Goal: Task Accomplishment & Management: Manage account settings

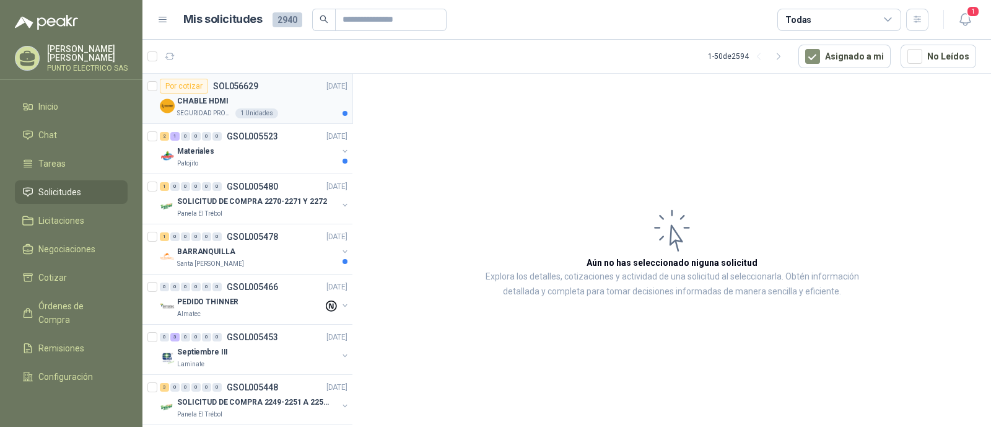
click at [293, 102] on div "CHABLE HDMI" at bounding box center [262, 101] width 170 height 15
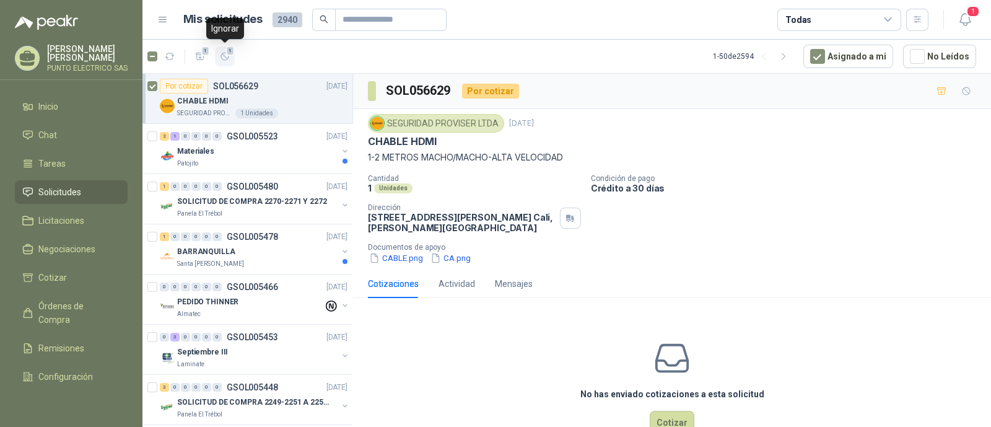
click at [224, 58] on icon "button" at bounding box center [225, 56] width 11 height 11
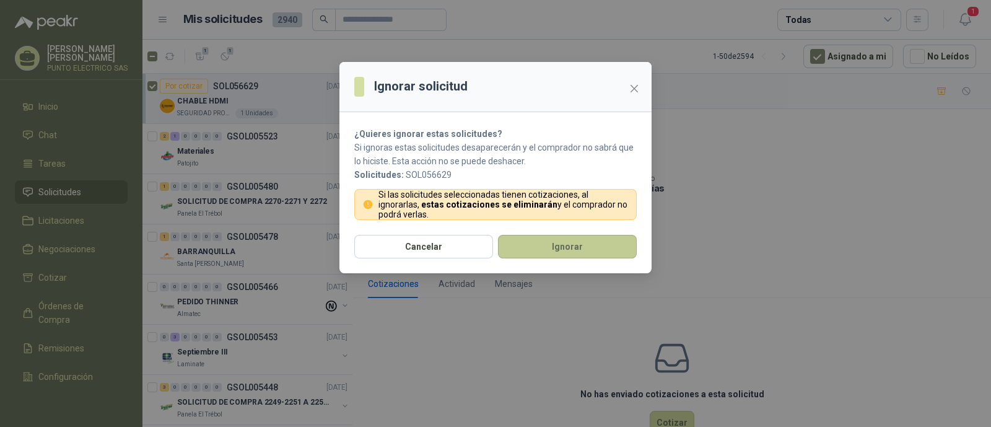
click at [587, 253] on button "Ignorar" at bounding box center [567, 247] width 139 height 24
